Goal: Information Seeking & Learning: Learn about a topic

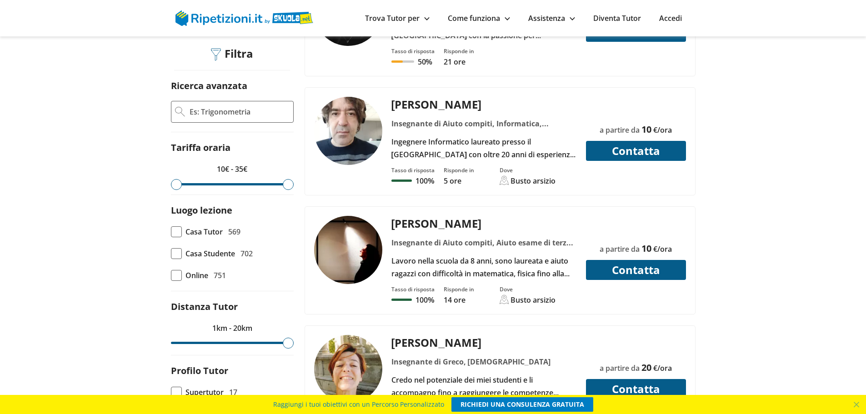
scroll to position [273, 0]
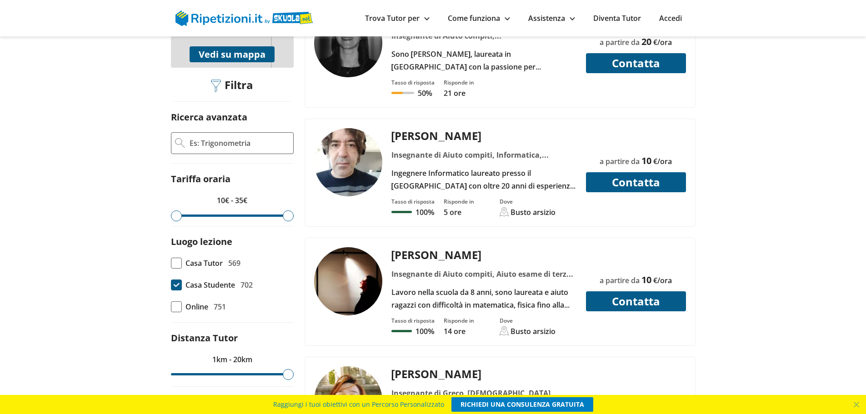
click at [177, 280] on span at bounding box center [176, 285] width 11 height 11
click at [171, 285] on input "Casa Studente 702" at bounding box center [171, 285] width 0 height 0
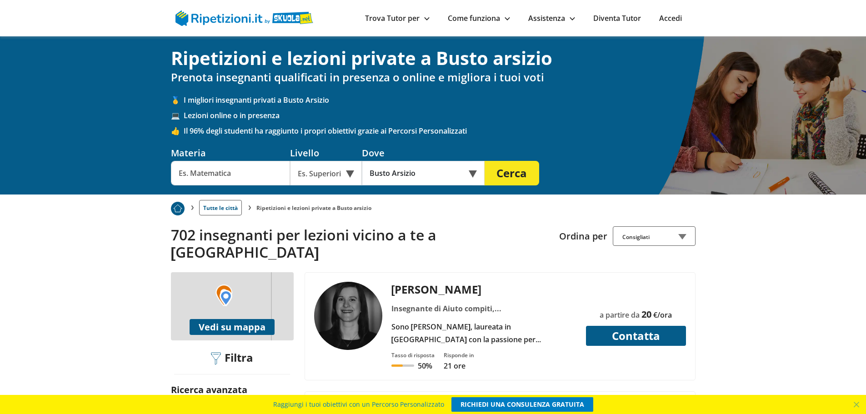
click at [471, 171] on div "Online o in presenza" at bounding box center [423, 173] width 123 height 25
click at [472, 170] on div "Online o in presenza" at bounding box center [423, 173] width 123 height 25
click at [413, 192] on div "In presenza" at bounding box center [423, 194] width 114 height 18
click at [515, 177] on button "Cerca" at bounding box center [512, 173] width 55 height 25
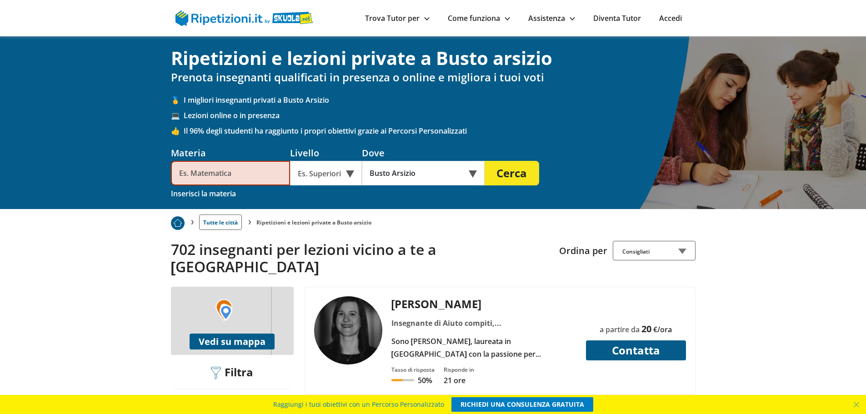
click at [233, 172] on input "text" at bounding box center [230, 173] width 119 height 25
drag, startPoint x: 237, startPoint y: 173, endPoint x: 117, endPoint y: 185, distance: 120.1
click at [118, 185] on div "Ripetizioni e lezioni private a Busto arsizio Prenota insegnanti qualificati in…" at bounding box center [433, 122] width 866 height 173
click at [349, 172] on div "Es. Superiori" at bounding box center [326, 173] width 72 height 25
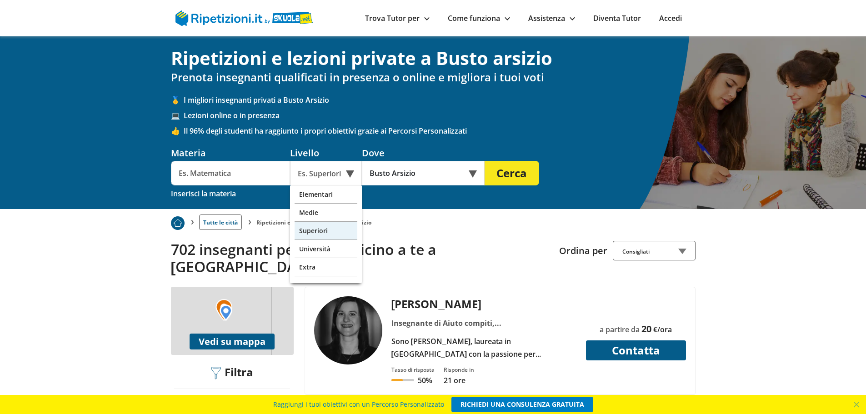
click at [315, 226] on div "Superiori" at bounding box center [326, 231] width 63 height 18
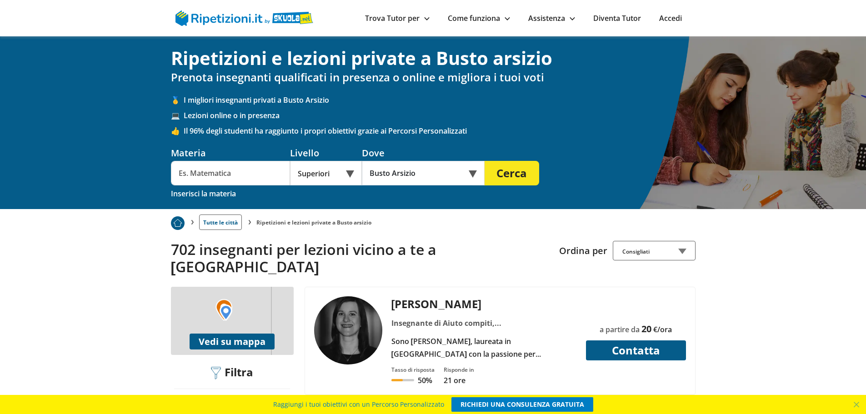
click at [514, 179] on button "Cerca" at bounding box center [512, 173] width 55 height 25
click at [223, 172] on input "text" at bounding box center [230, 173] width 119 height 25
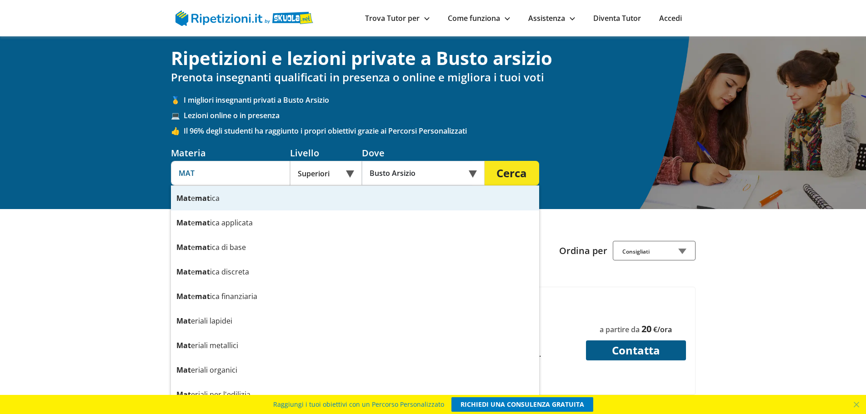
click at [186, 201] on strong "Mat" at bounding box center [183, 198] width 15 height 10
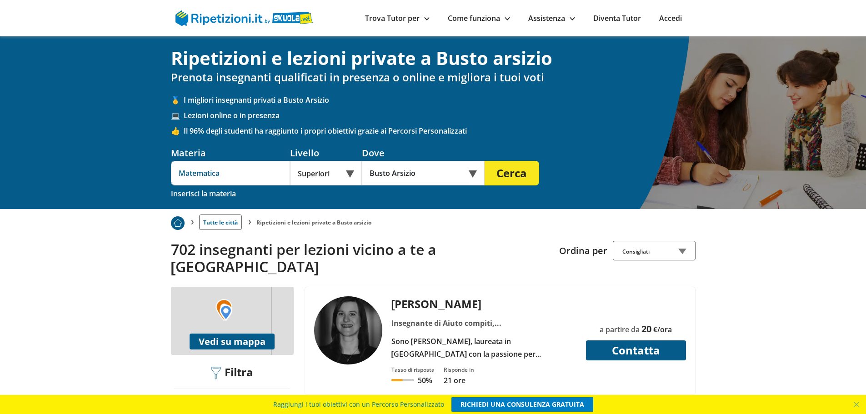
type input "Matematica"
click at [530, 175] on button "Cerca" at bounding box center [512, 173] width 55 height 25
